Goal: Task Accomplishment & Management: Manage account settings

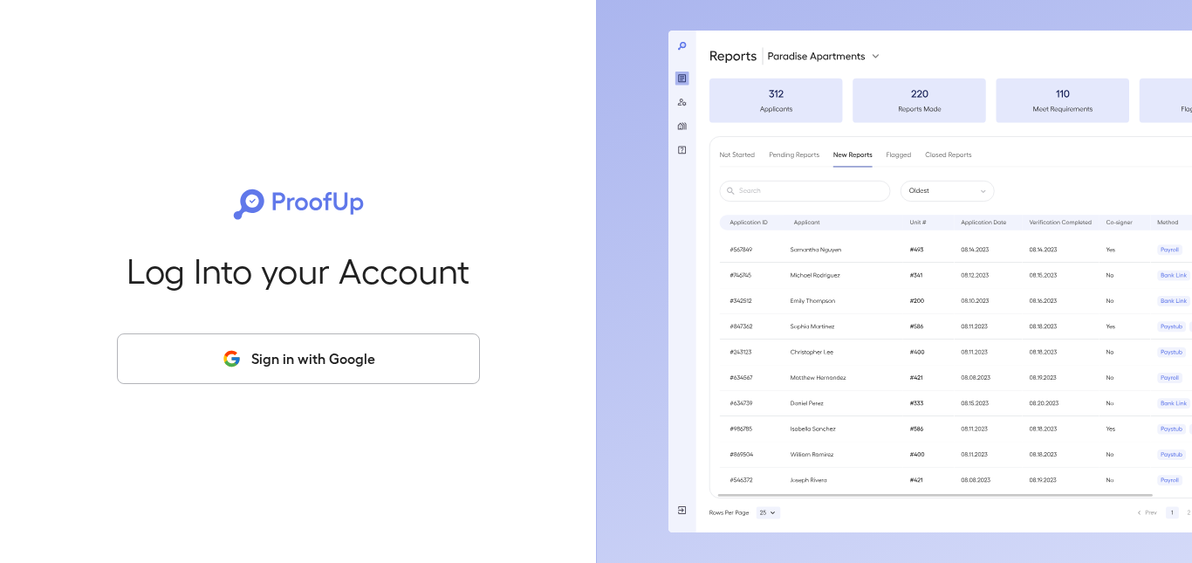
click at [334, 359] on button "Sign in with Google" at bounding box center [298, 358] width 363 height 51
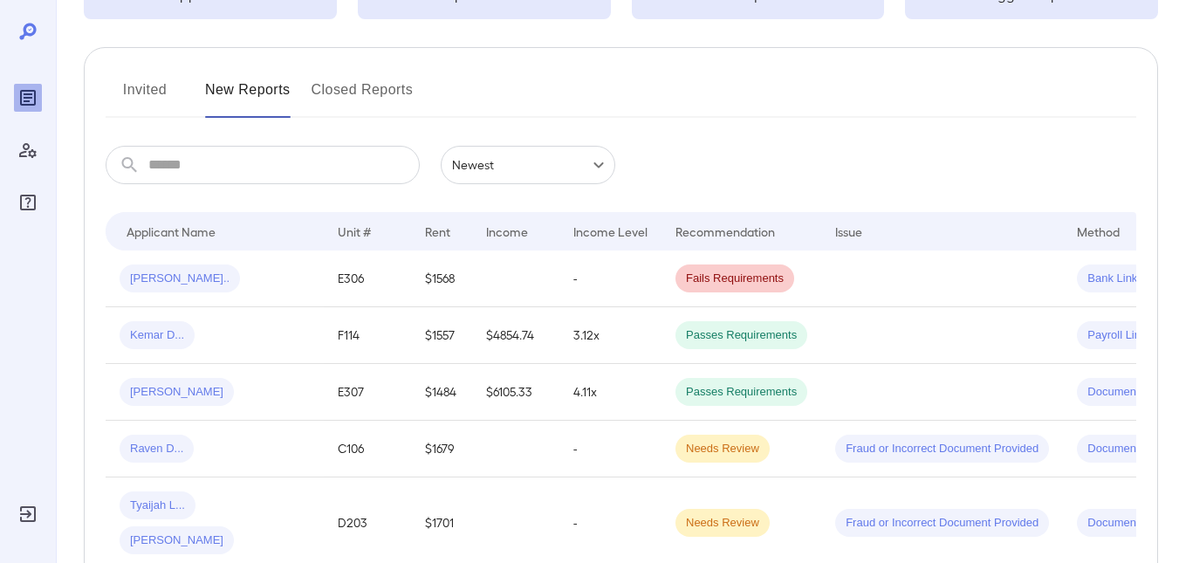
scroll to position [175, 0]
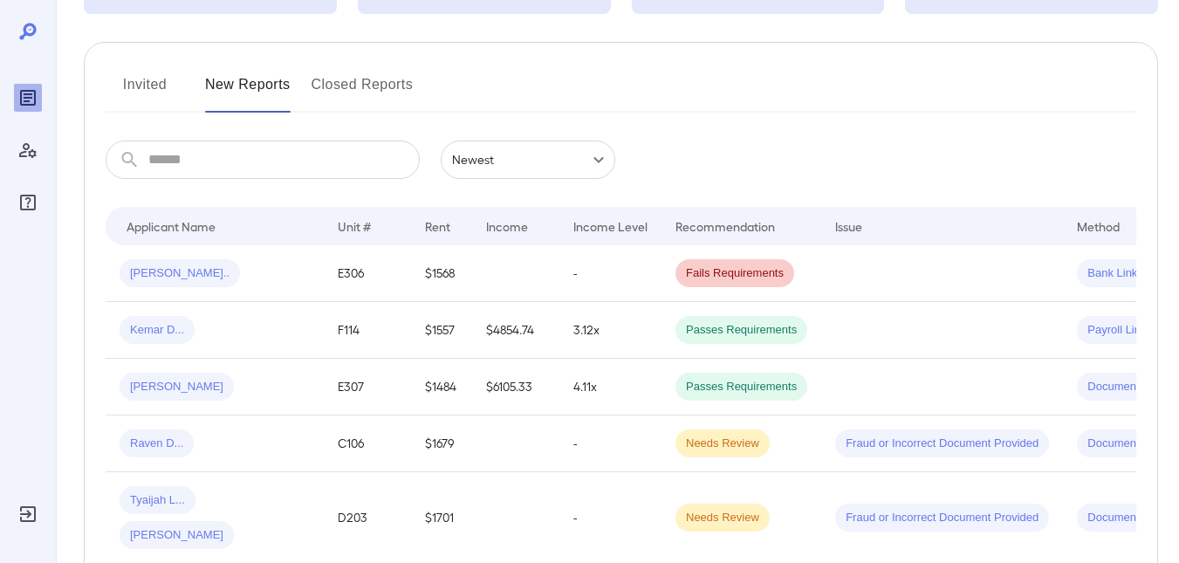
drag, startPoint x: 155, startPoint y: 93, endPoint x: 629, endPoint y: 176, distance: 481.2
click at [155, 93] on button "Invited" at bounding box center [145, 92] width 79 height 42
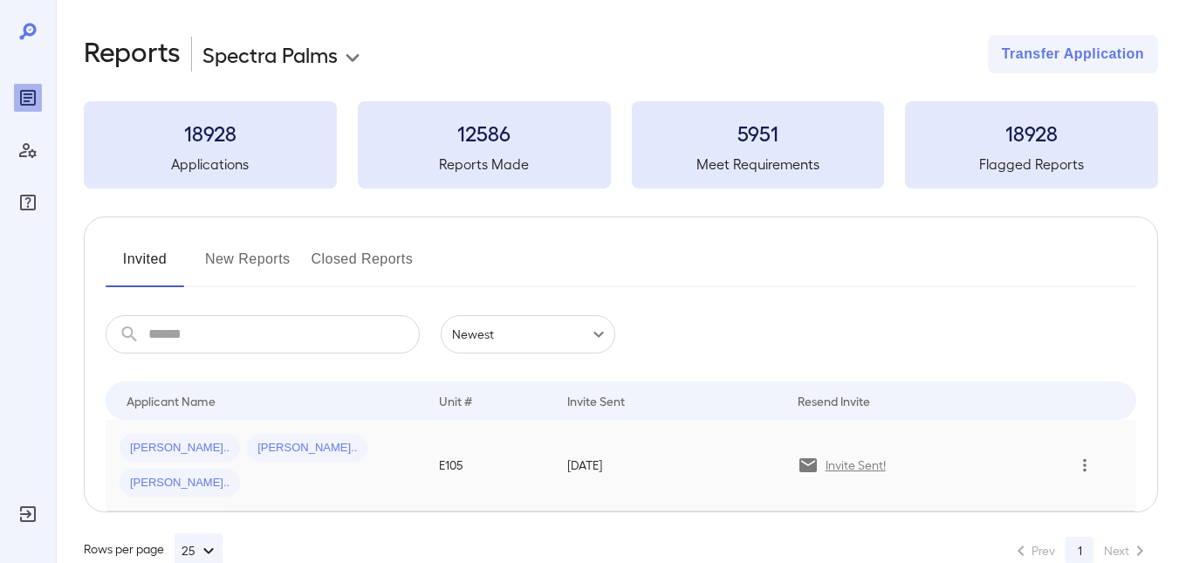
click at [1084, 455] on icon "Row Actions" at bounding box center [1085, 465] width 19 height 21
click at [913, 335] on div at bounding box center [589, 281] width 1179 height 563
